Goal: Download file/media

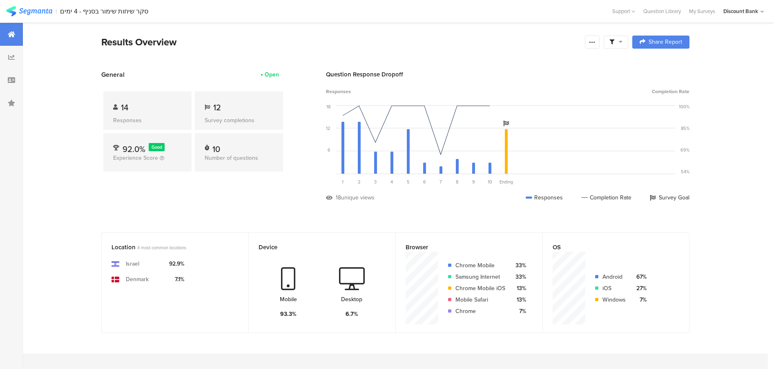
click at [33, 13] on img at bounding box center [29, 11] width 46 height 10
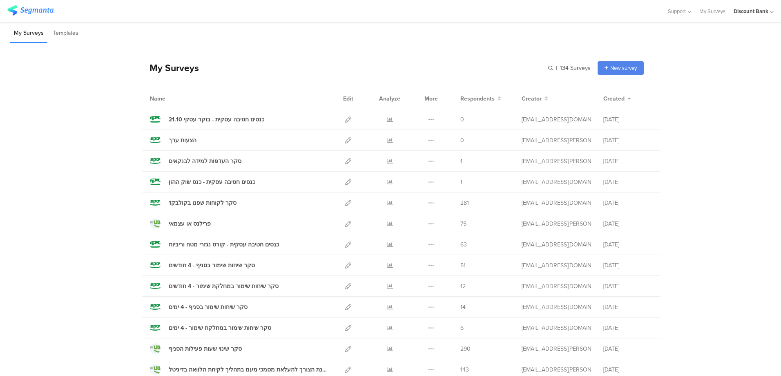
click at [387, 245] on icon at bounding box center [390, 244] width 6 height 6
click at [428, 246] on icon at bounding box center [431, 244] width 6 height 6
click at [412, 279] on link "Export" at bounding box center [414, 279] width 45 height 15
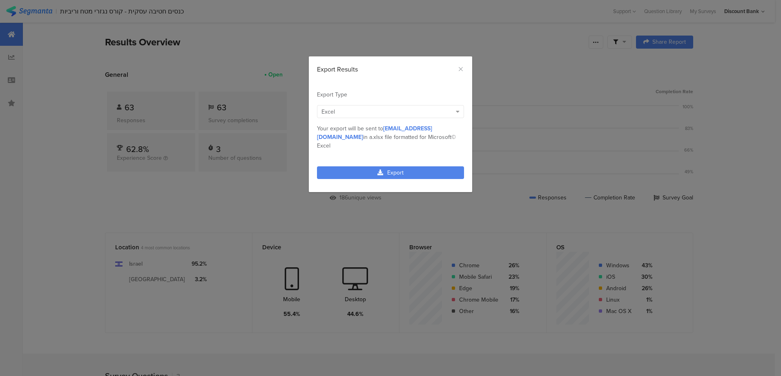
click at [379, 166] on link "Export" at bounding box center [390, 172] width 147 height 13
